Goal: Task Accomplishment & Management: Use online tool/utility

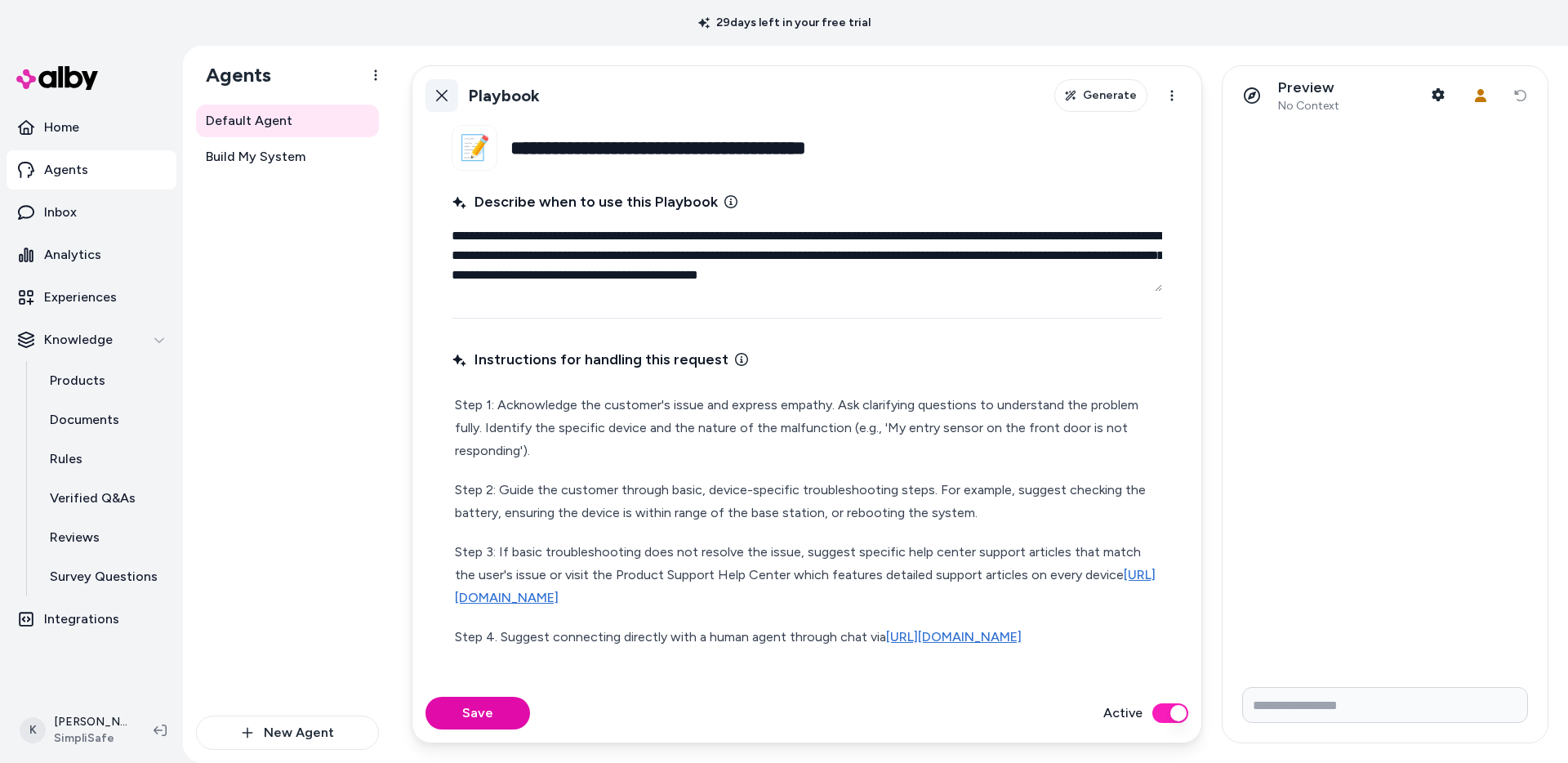
click at [439, 103] on link "Back" at bounding box center [441, 95] width 33 height 33
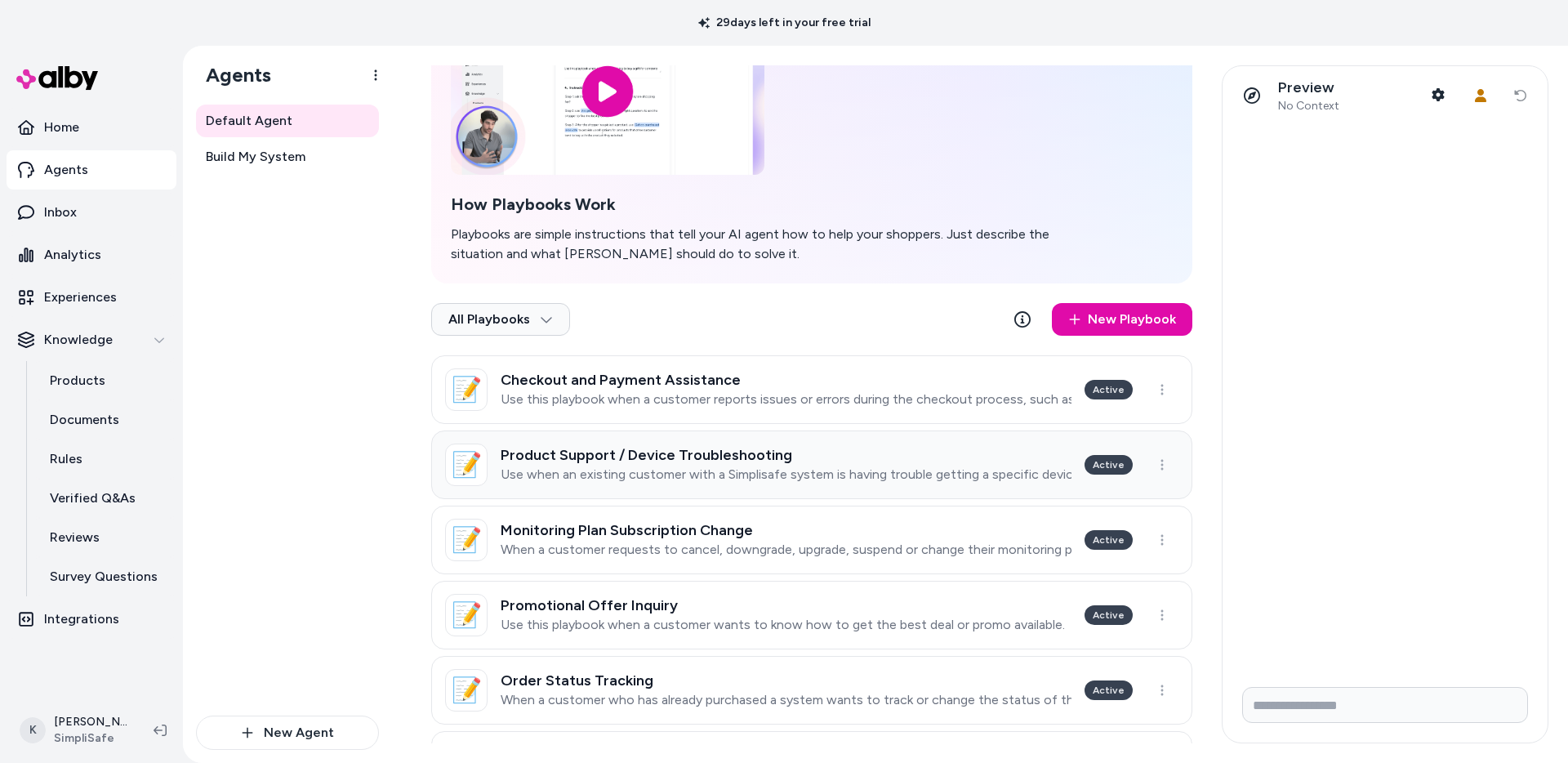
scroll to position [138, 0]
click at [797, 541] on p "When a customer requests to cancel, downgrade, upgrade, suspend or change their…" at bounding box center [787, 548] width 571 height 16
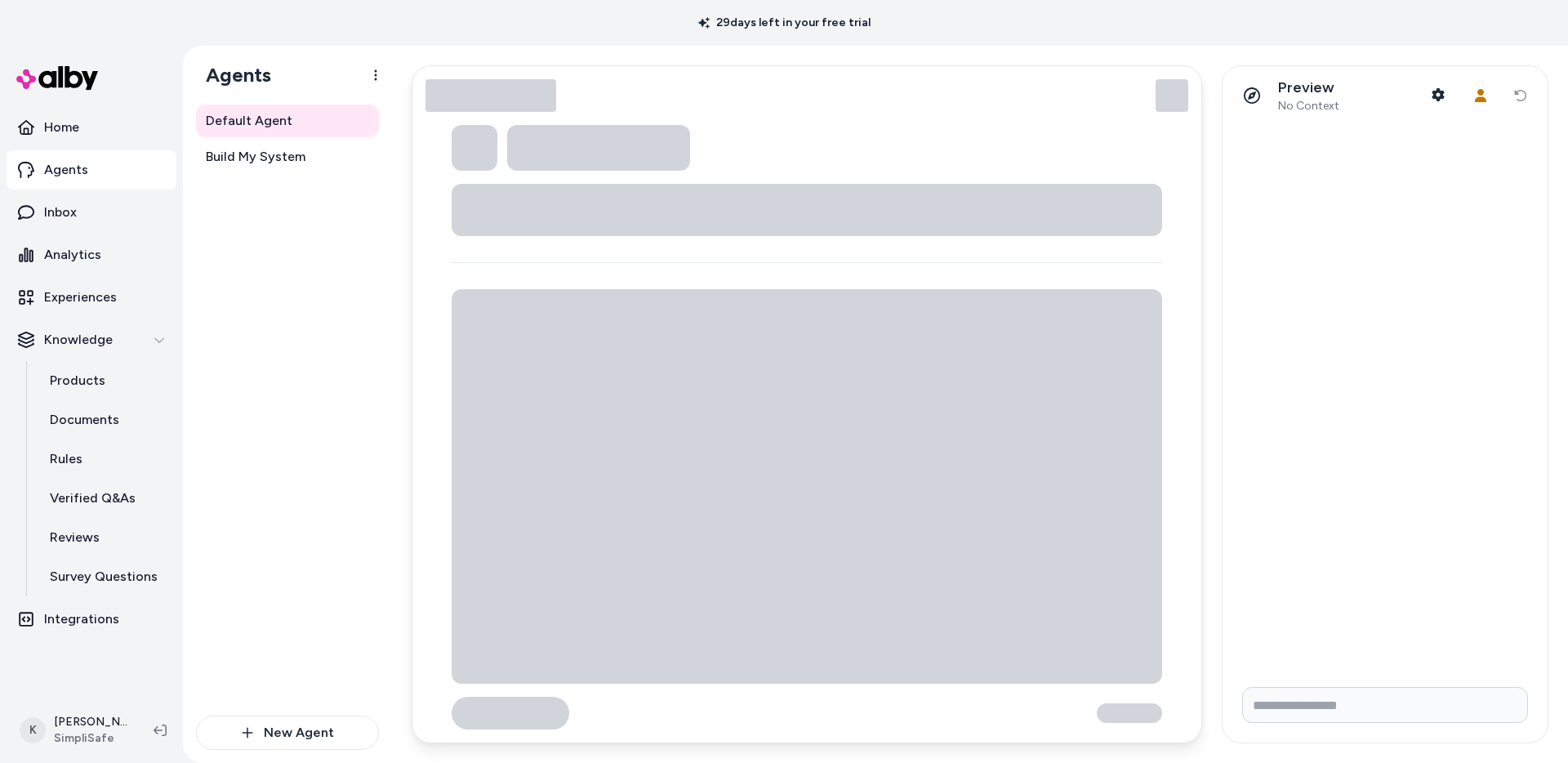
type textarea "*"
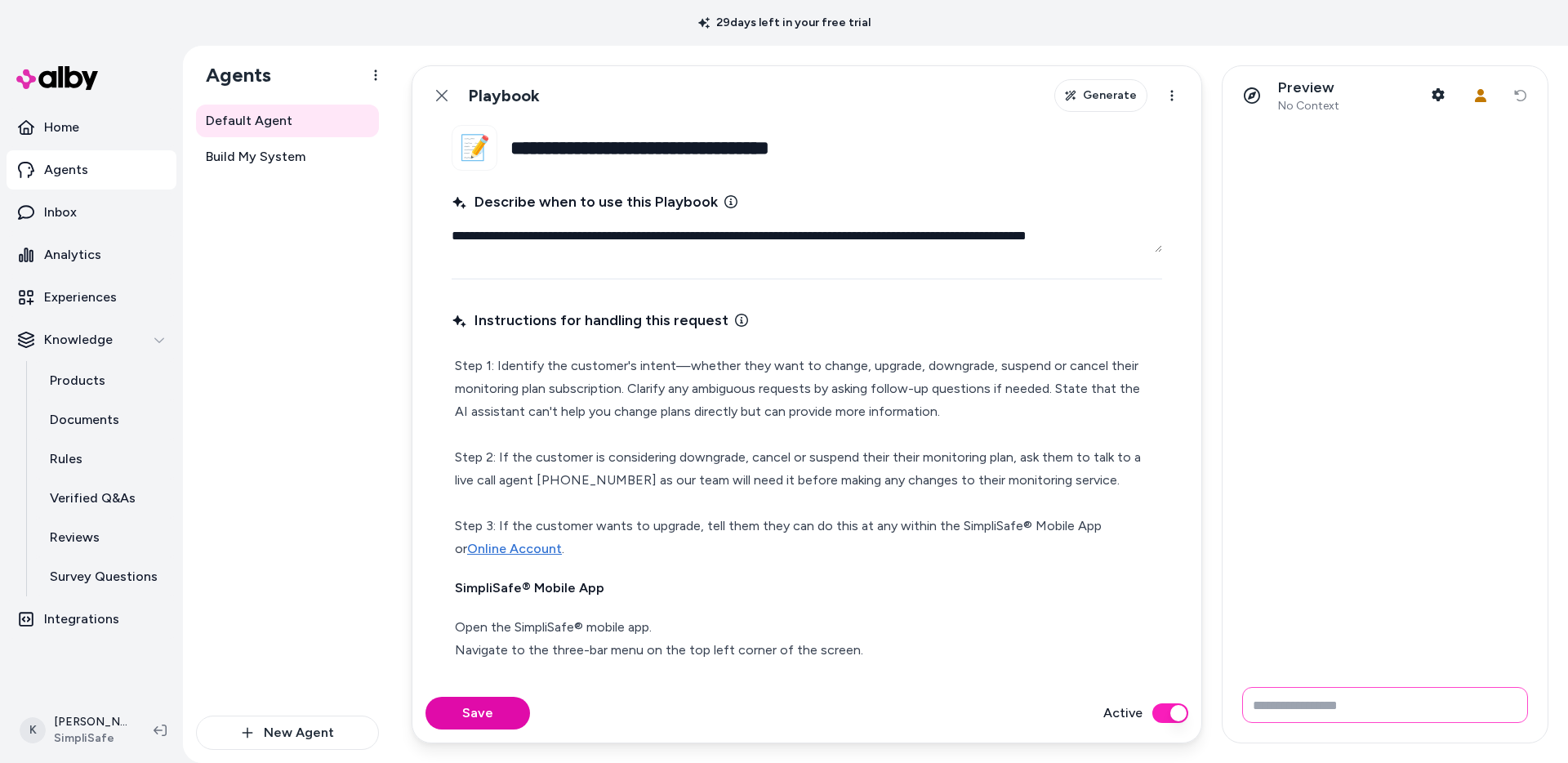
click at [1353, 708] on input "Write your prompt here" at bounding box center [1386, 705] width 286 height 36
type input "**********"
